Goal: Task Accomplishment & Management: Manage account settings

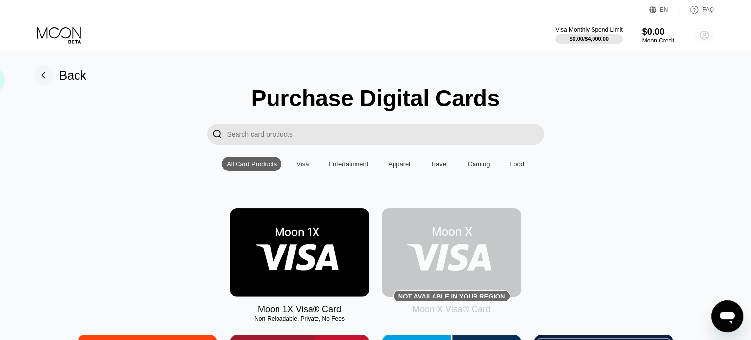
click at [704, 36] on circle at bounding box center [704, 35] width 20 height 20
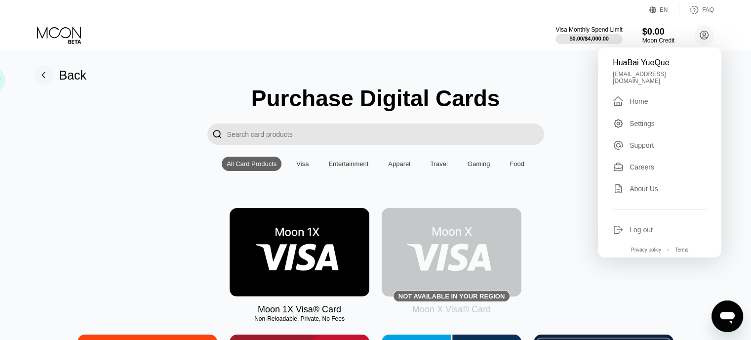
click at [59, 136] on div "" at bounding box center [375, 133] width 729 height 21
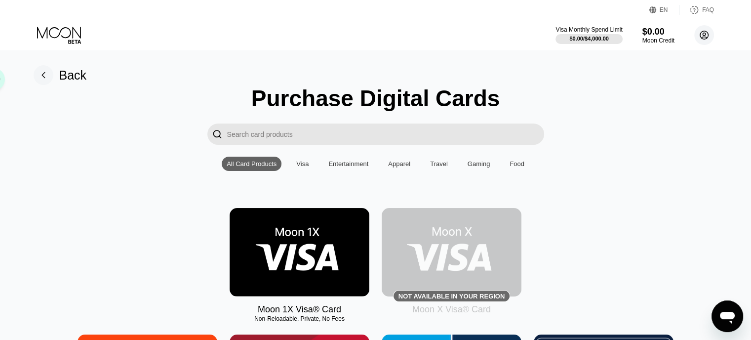
click at [706, 33] on circle at bounding box center [704, 35] width 20 height 20
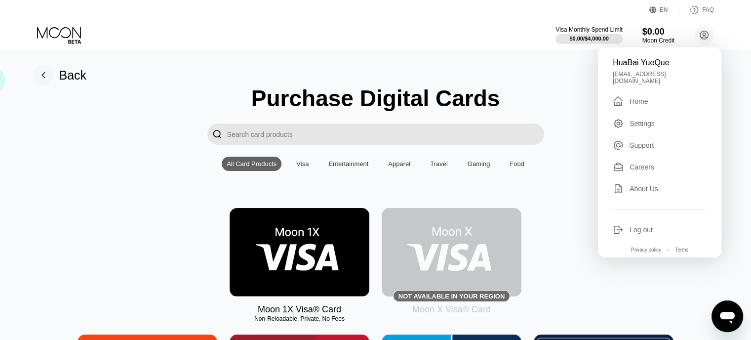
click at [642, 226] on div "Log out" at bounding box center [641, 230] width 23 height 8
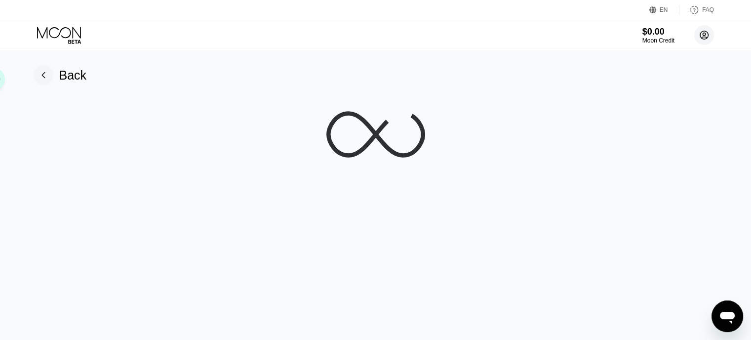
click at [705, 33] on icon at bounding box center [704, 35] width 5 height 5
